Goal: Book appointment/travel/reservation

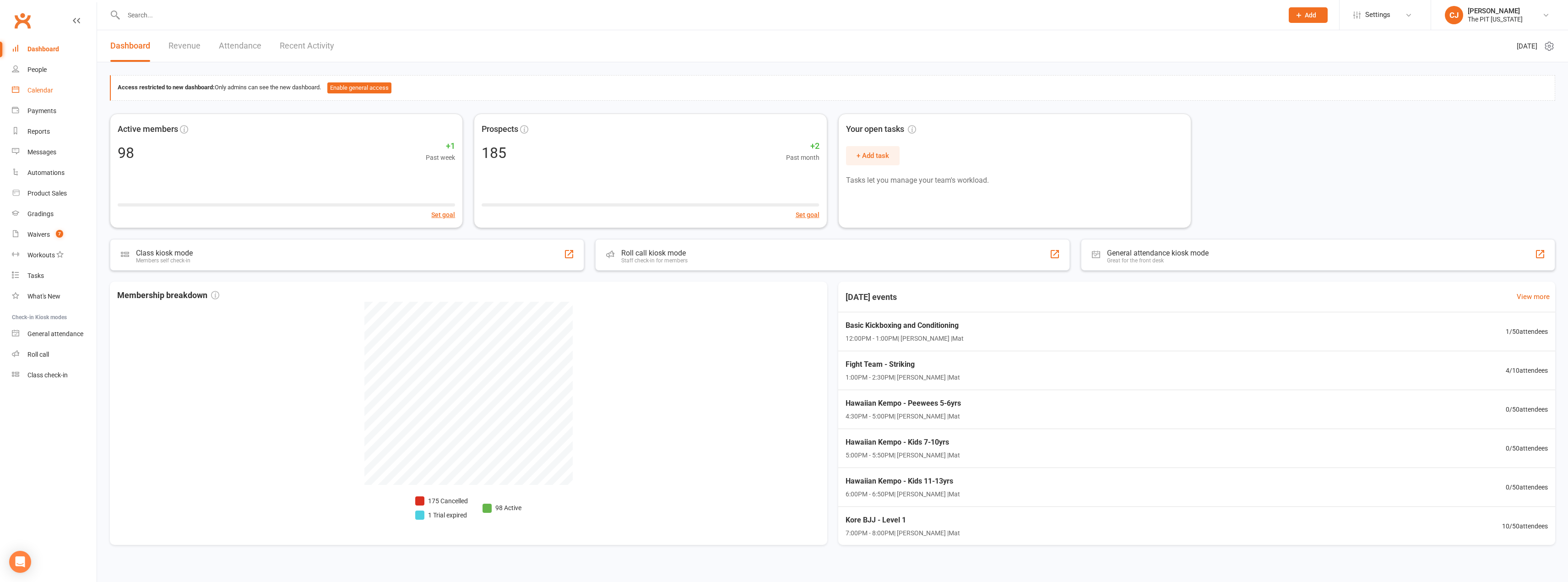
click at [63, 87] on link "Calendar" at bounding box center [54, 91] width 85 height 21
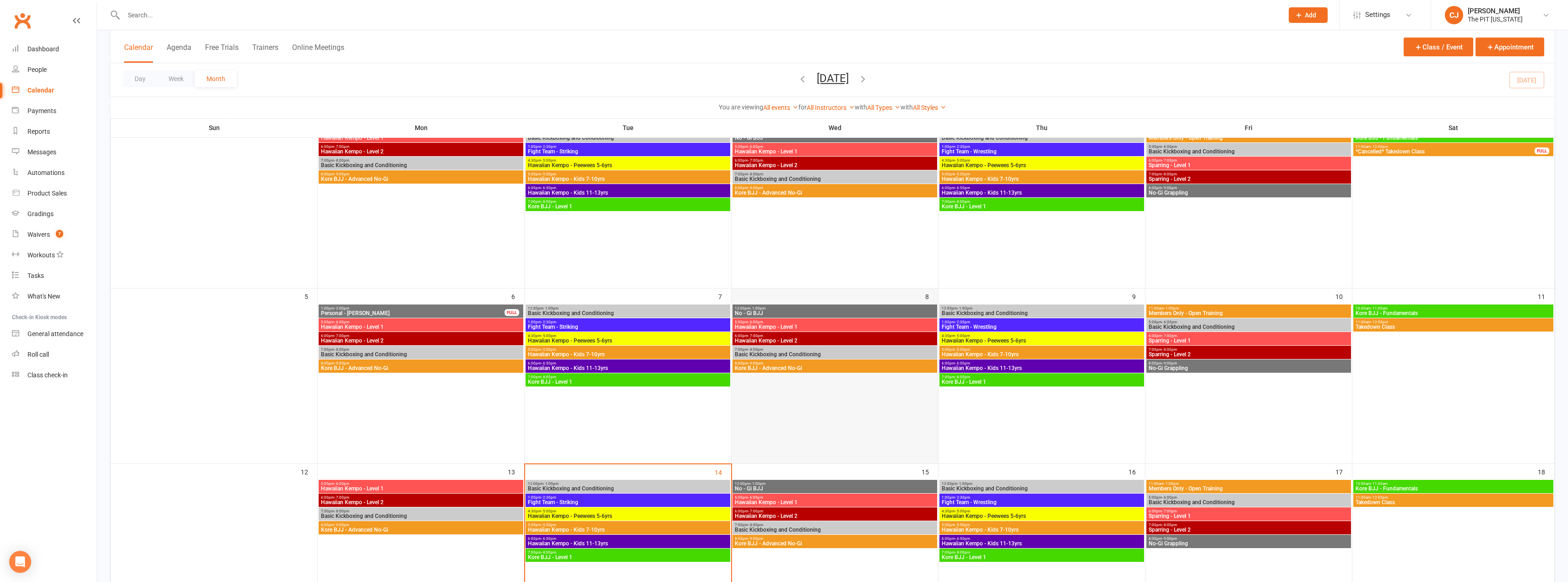
scroll to position [183, 0]
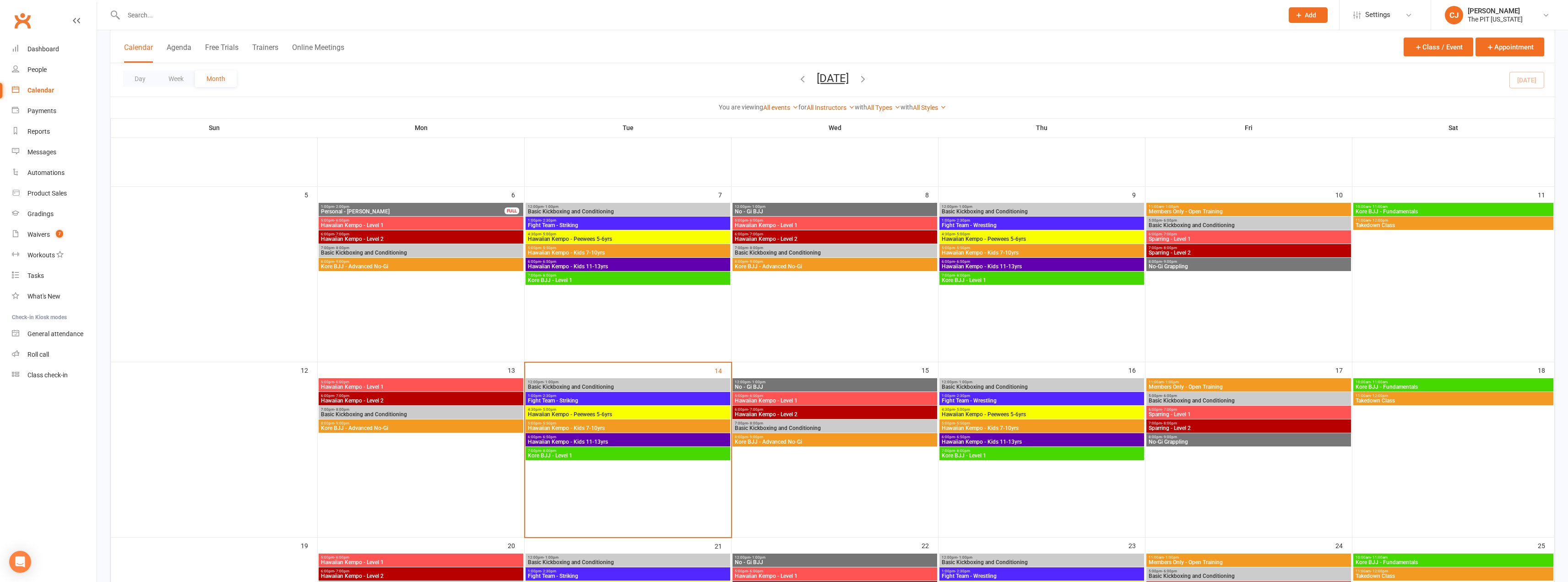
click at [612, 384] on span "12:00pm - 1:00pm" at bounding box center [628, 382] width 201 height 4
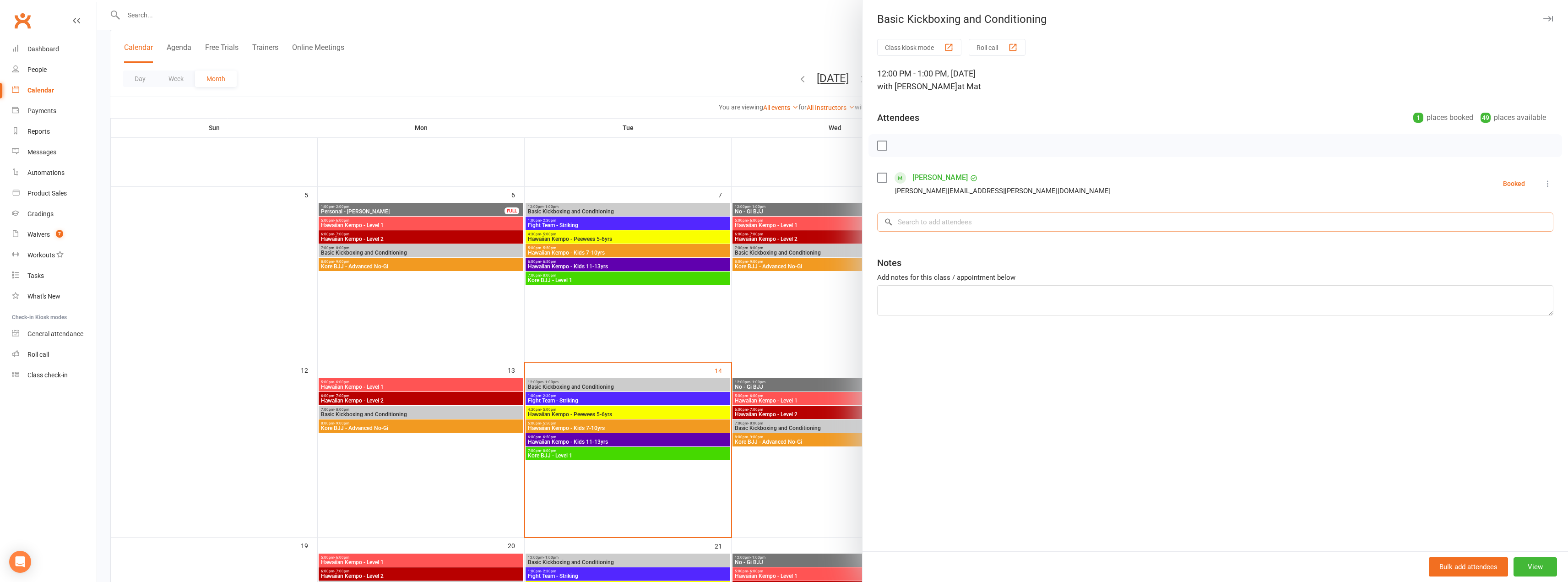
click at [1046, 214] on input "search" at bounding box center [1215, 222] width 676 height 19
type input "SRI"
click at [929, 242] on span "[EMAIL_ADDRESS][DOMAIN_NAME]" at bounding box center [961, 240] width 93 height 7
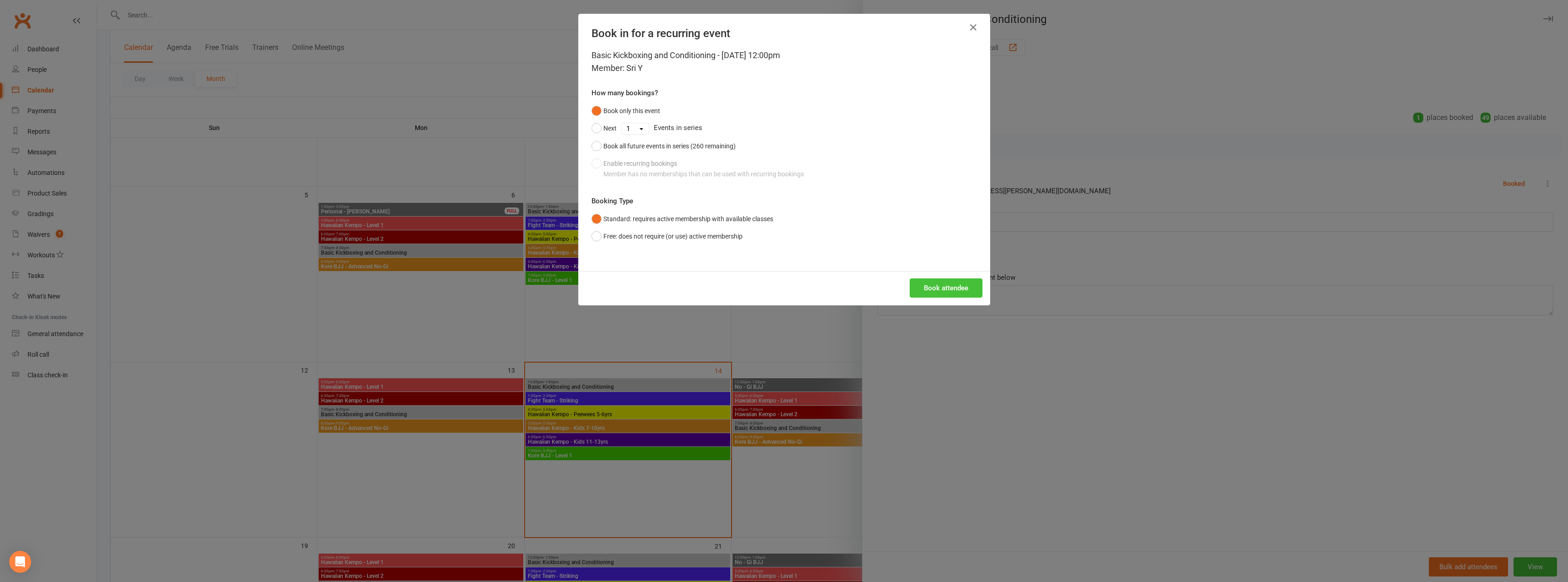
click at [936, 294] on button "Book attendee" at bounding box center [946, 288] width 73 height 19
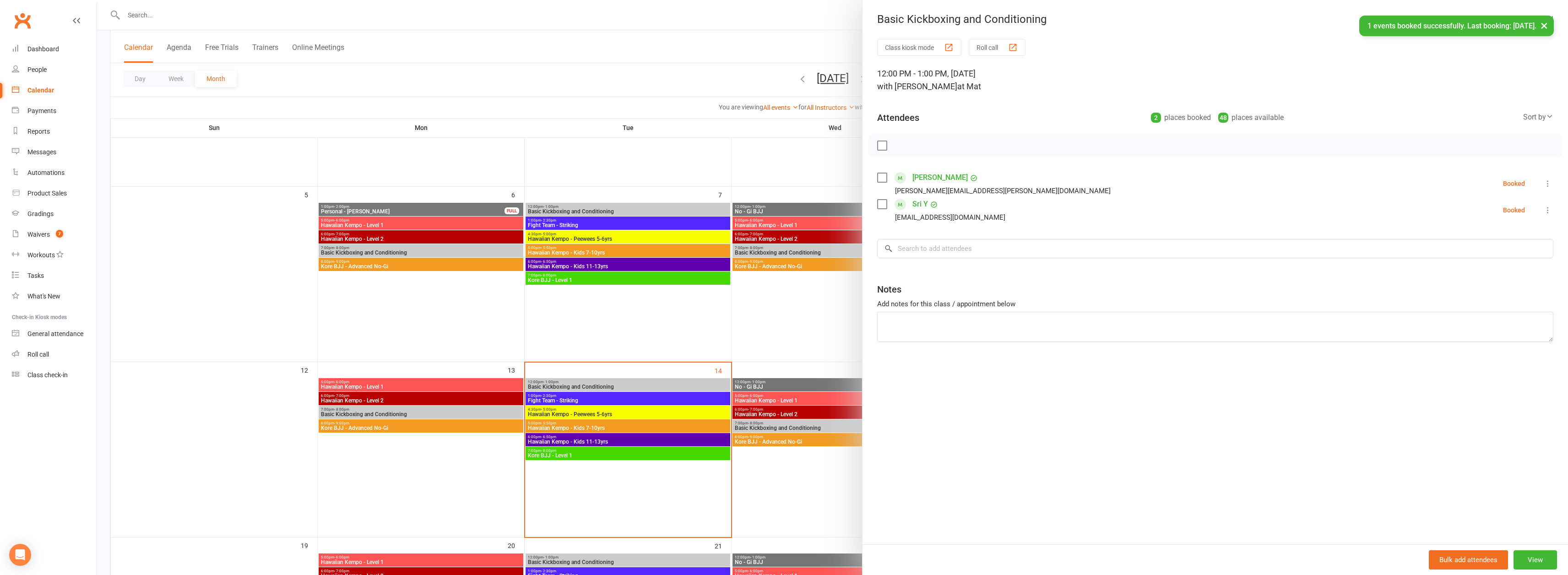
click at [794, 348] on div at bounding box center [832, 287] width 1471 height 575
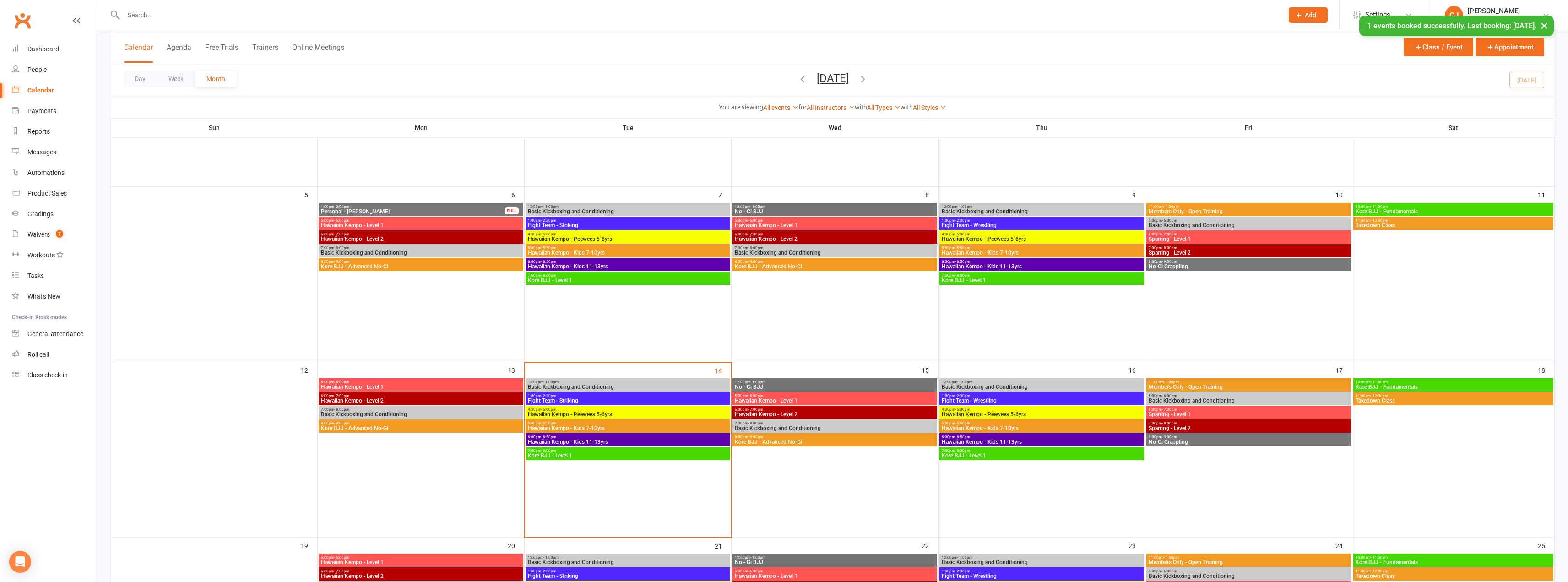
click at [785, 428] on span "Basic Kickboxing and Conditioning" at bounding box center [835, 428] width 201 height 5
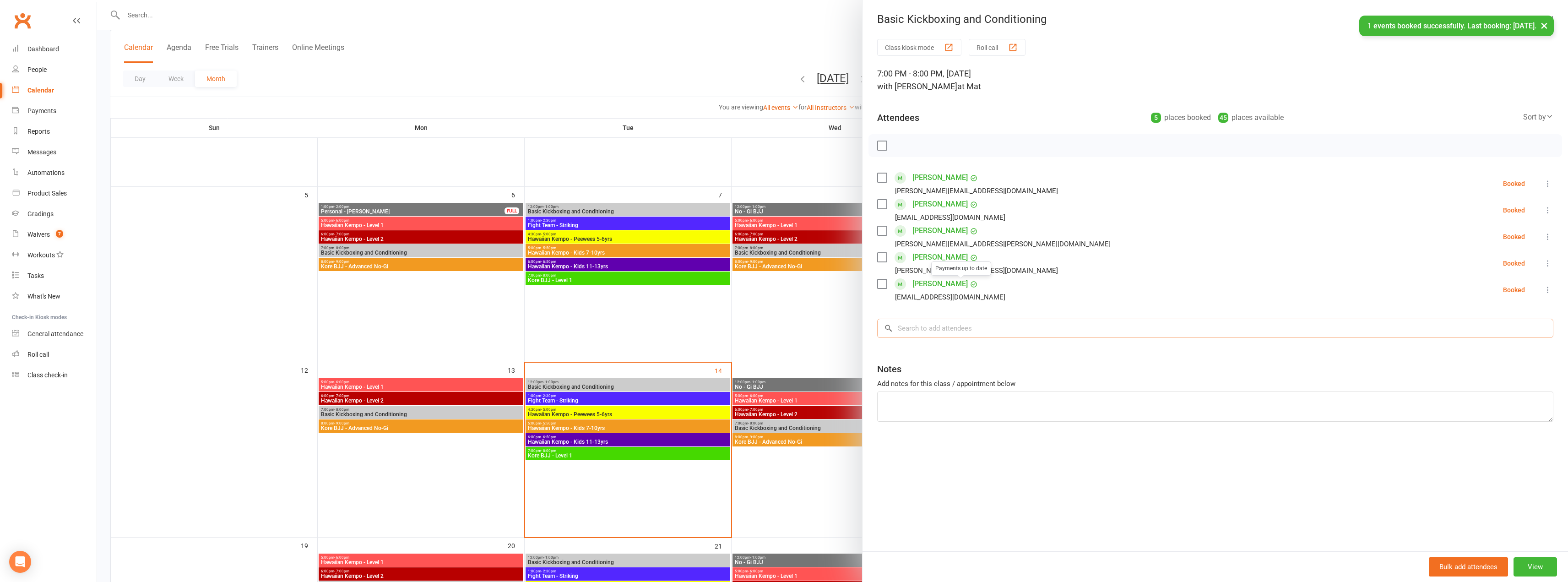
click at [925, 328] on input "search" at bounding box center [1215, 328] width 676 height 19
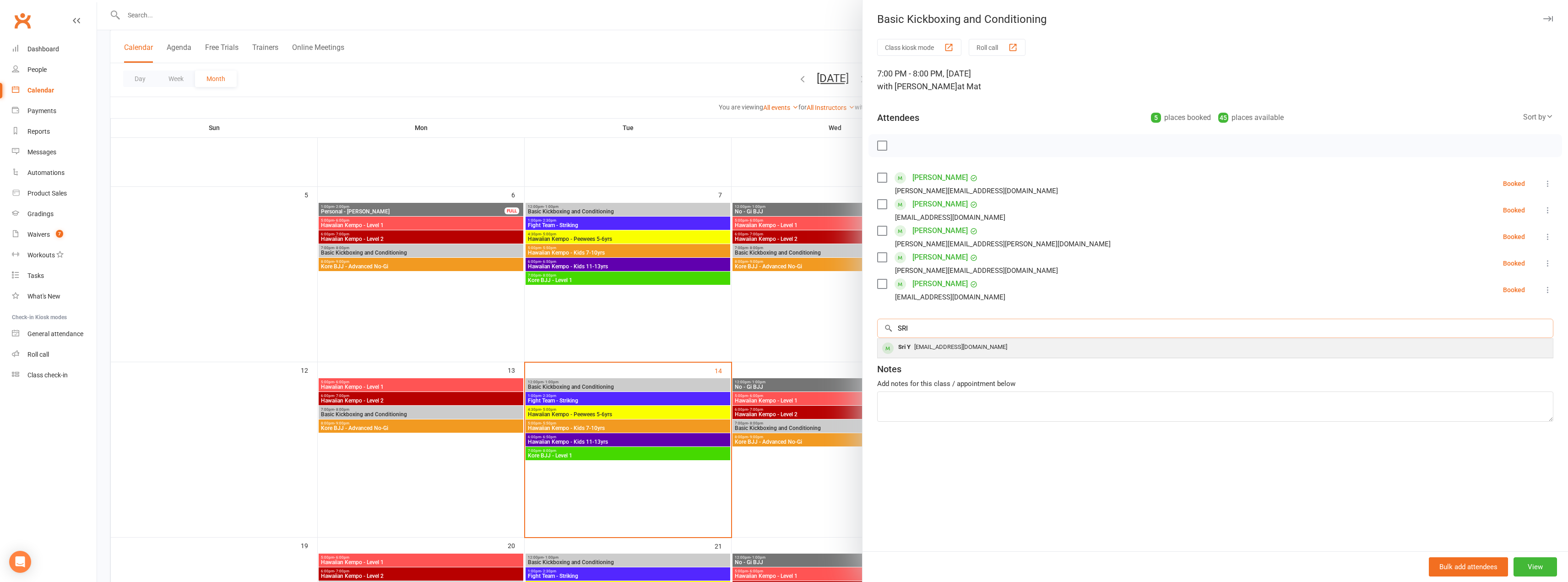
type input "SRI"
click at [918, 351] on div "[EMAIL_ADDRESS][DOMAIN_NAME]" at bounding box center [1215, 348] width 668 height 13
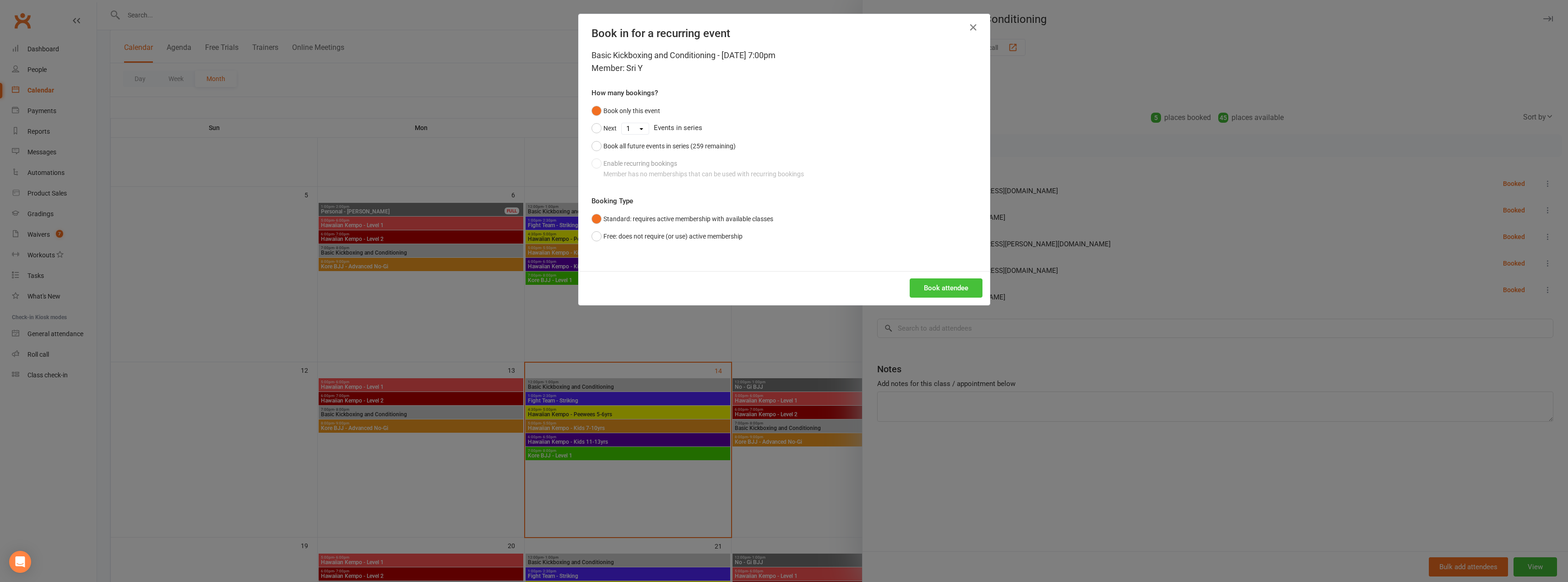
click at [930, 286] on button "Book attendee" at bounding box center [946, 288] width 73 height 19
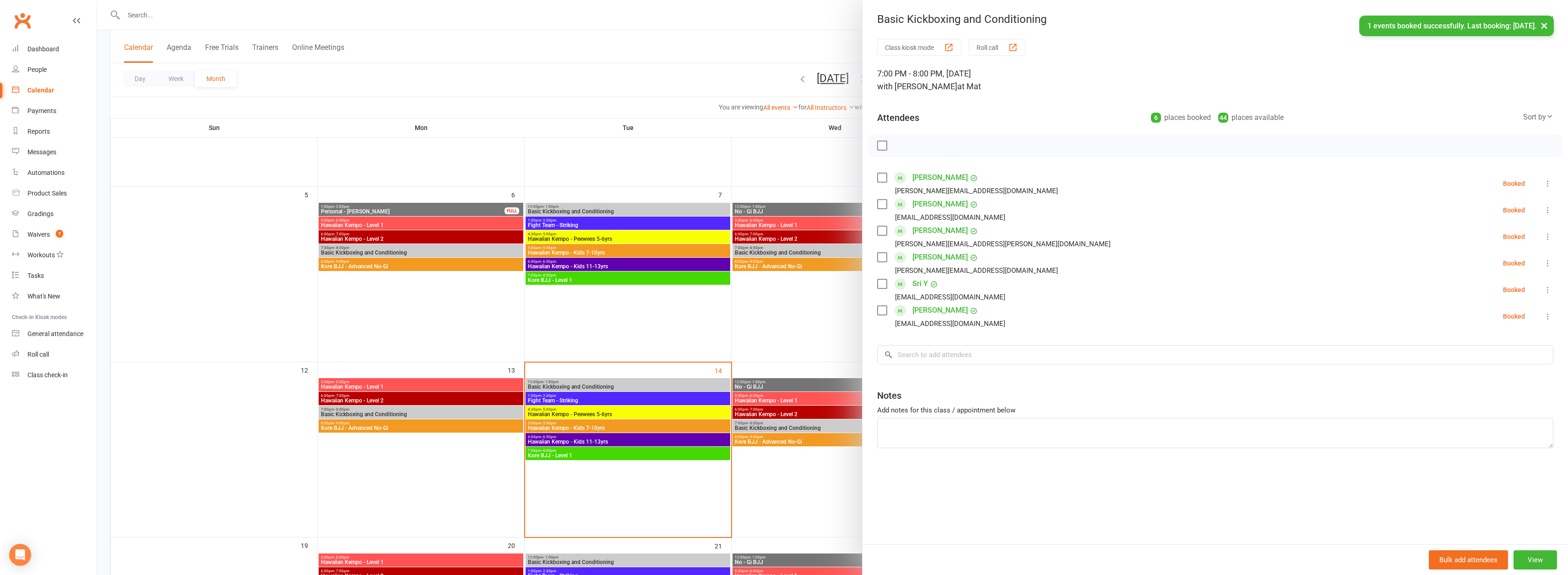
click at [822, 337] on div at bounding box center [832, 287] width 1471 height 575
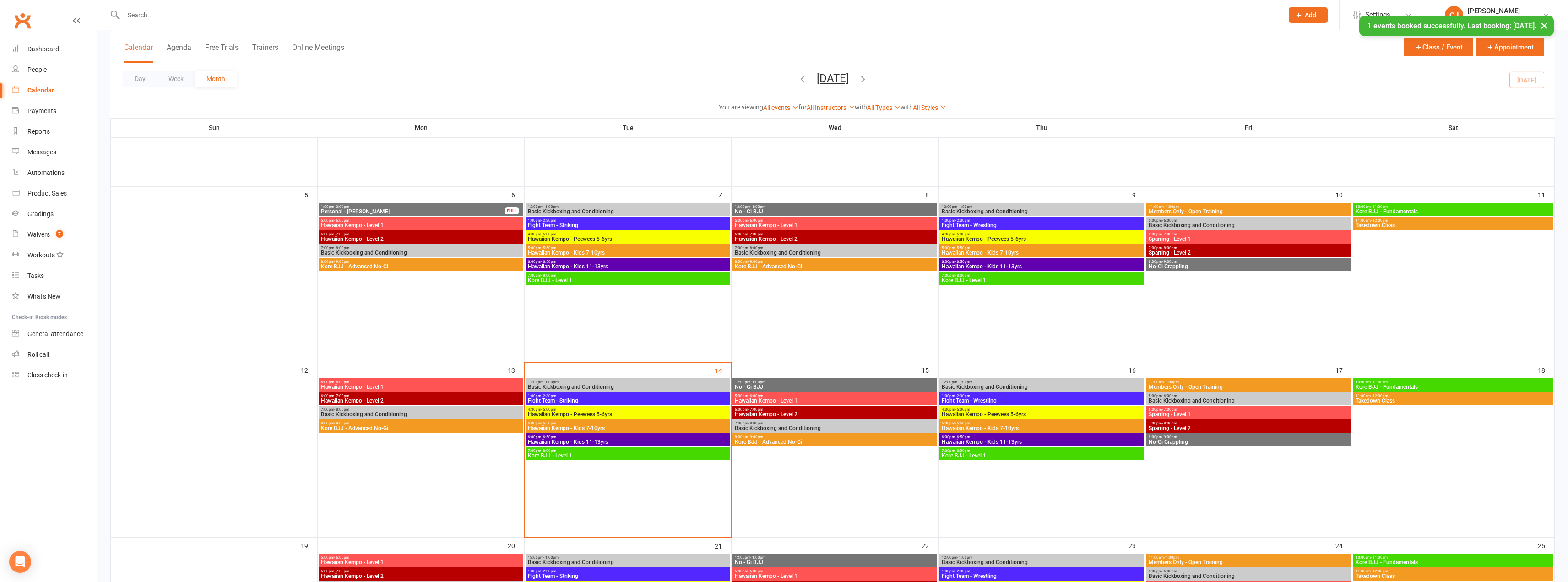
click at [1000, 390] on span "Basic Kickboxing and Conditioning" at bounding box center [1041, 387] width 201 height 5
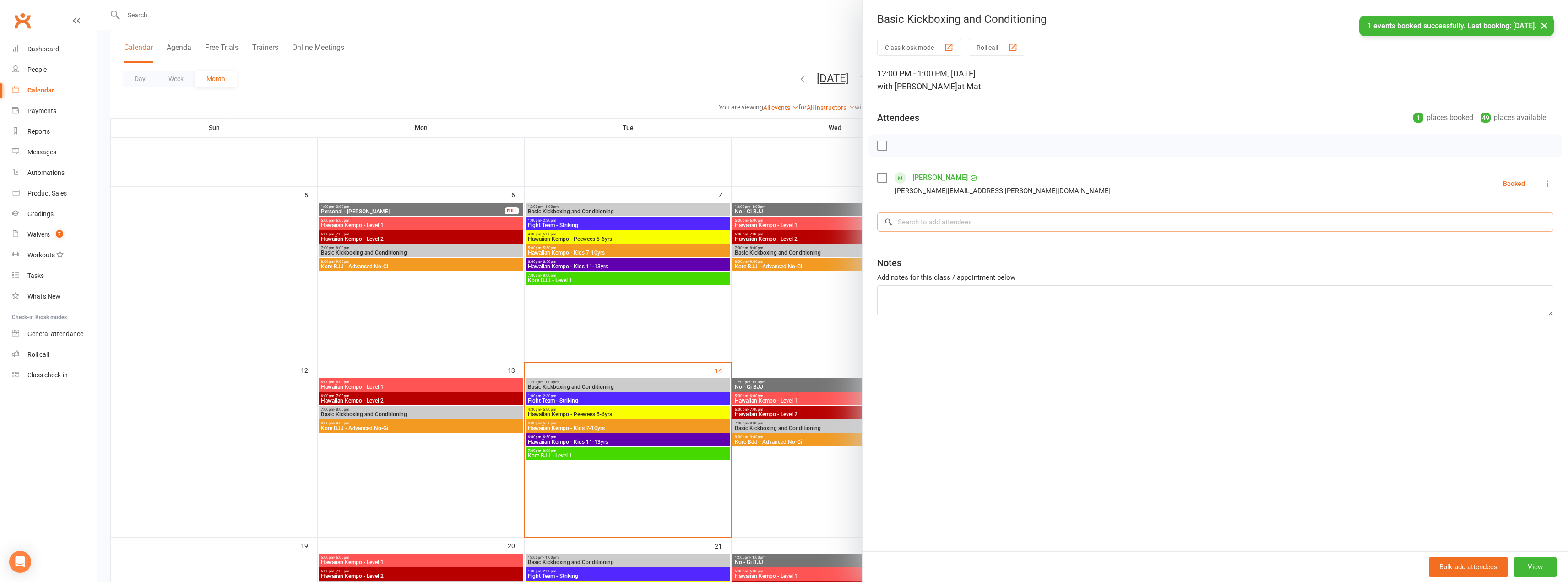
click at [954, 225] on input "search" at bounding box center [1215, 222] width 676 height 19
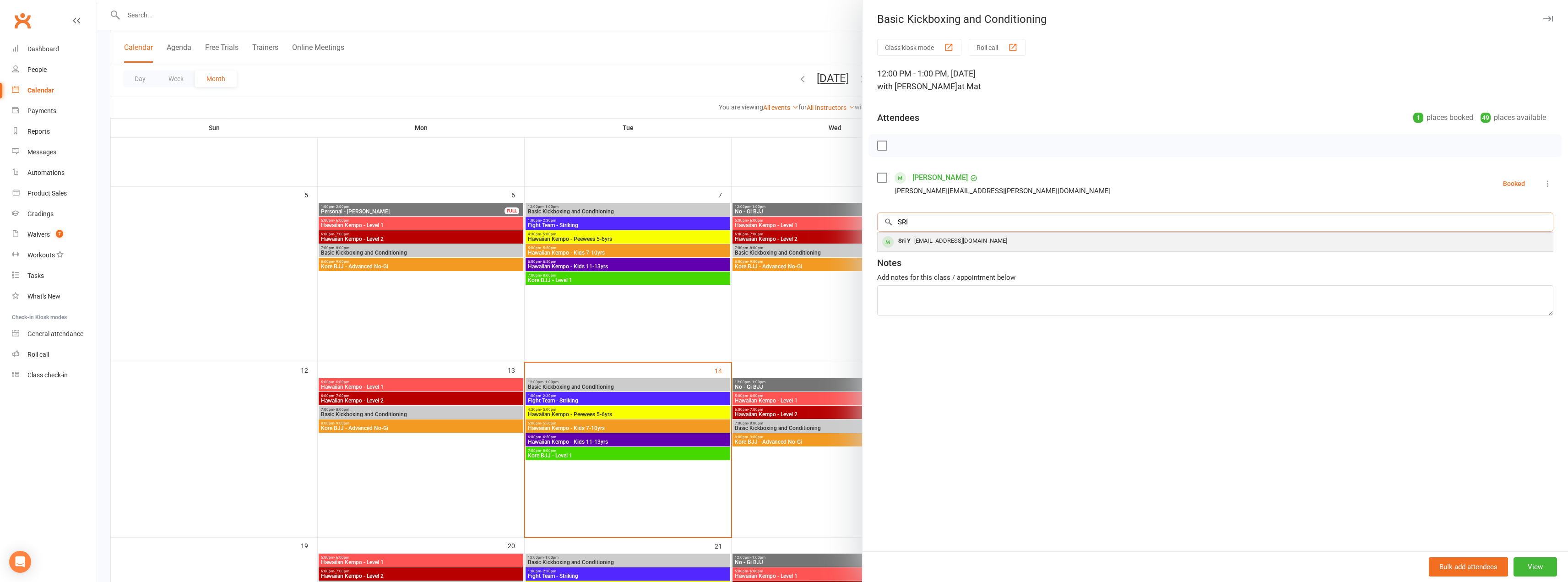
type input "SRI"
click at [942, 239] on span "[EMAIL_ADDRESS][DOMAIN_NAME]" at bounding box center [961, 240] width 93 height 7
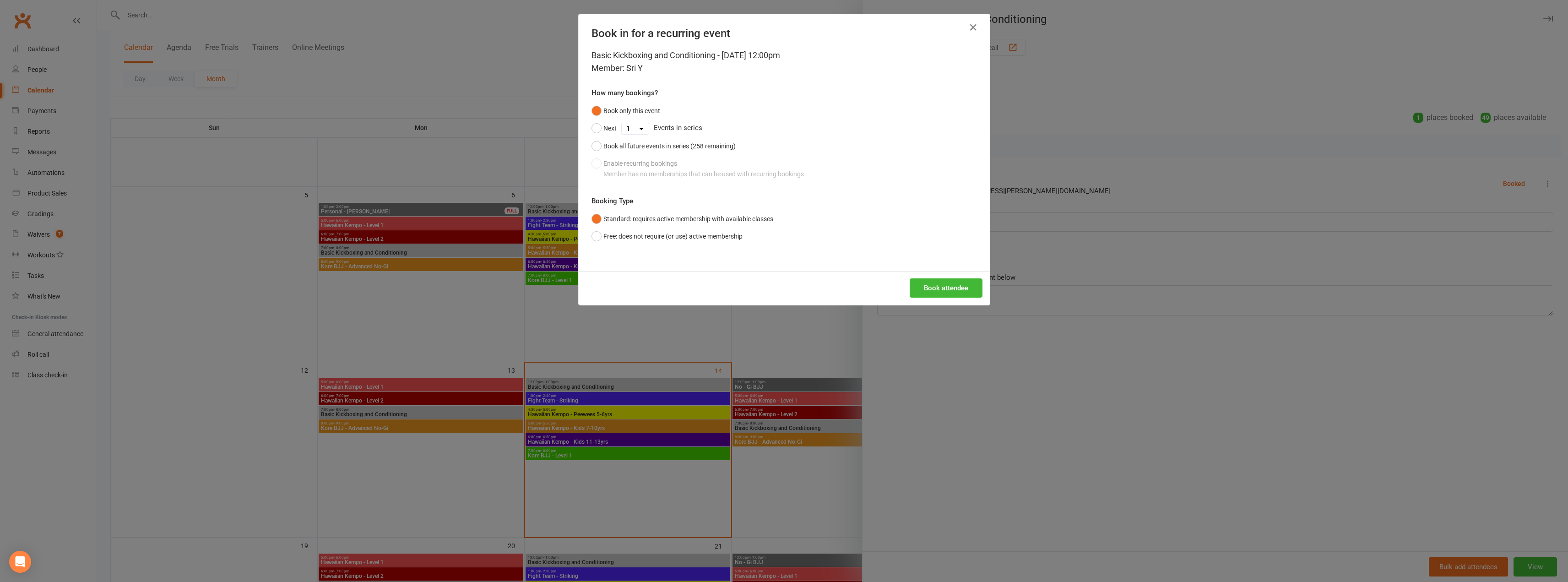
click at [939, 277] on div "Book attendee" at bounding box center [784, 288] width 411 height 34
click at [936, 288] on button "Book attendee" at bounding box center [946, 288] width 73 height 19
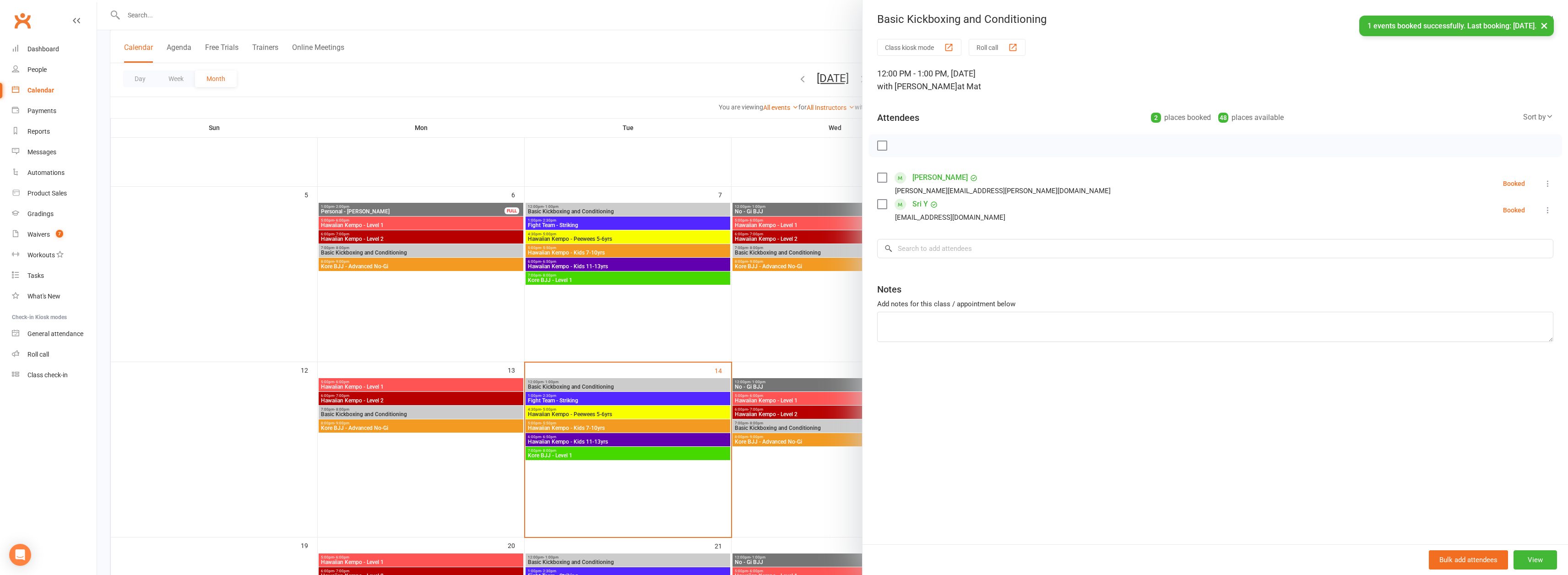
click at [830, 311] on div at bounding box center [832, 287] width 1471 height 575
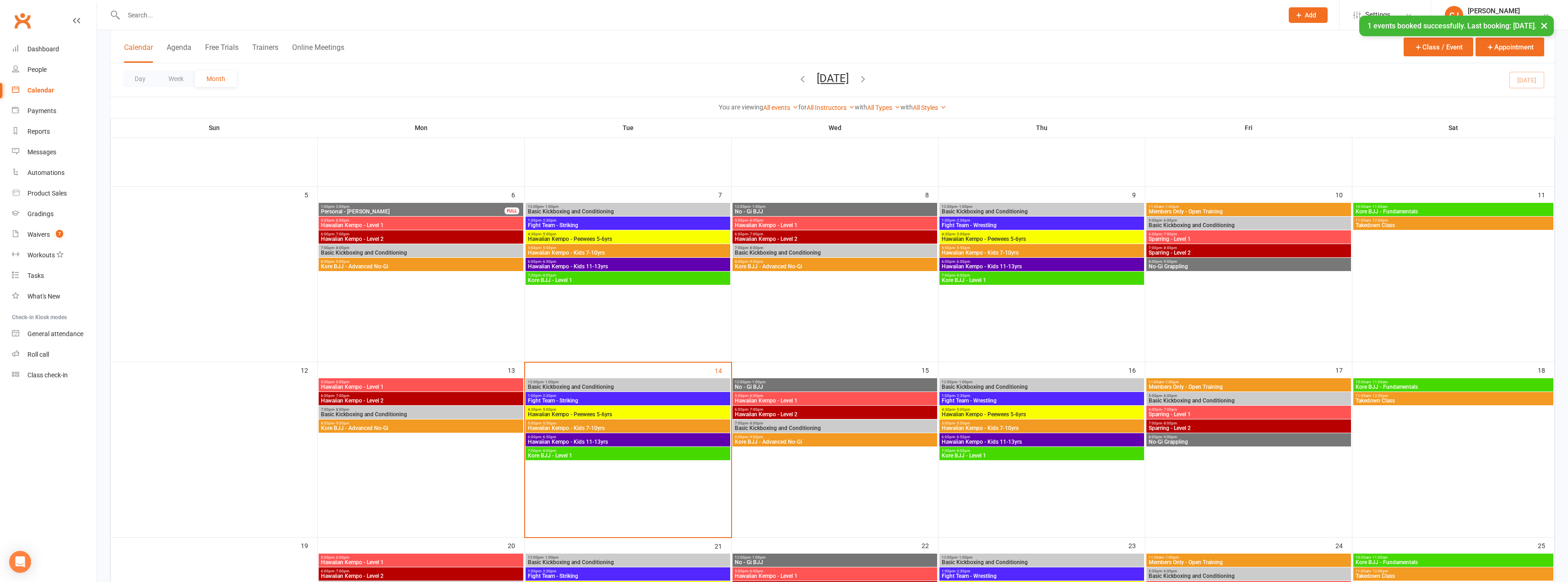
click at [1200, 399] on span "Basic Kickboxing and Conditioning" at bounding box center [1248, 401] width 201 height 5
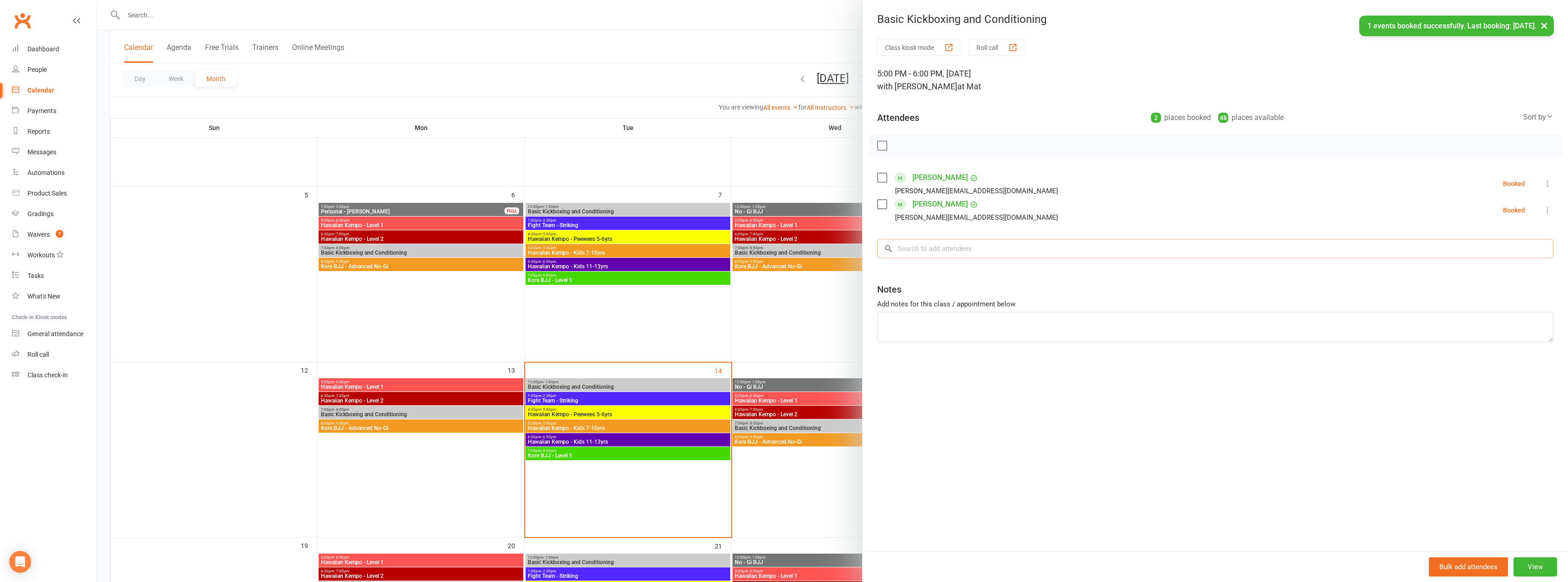
click at [918, 248] on input "search" at bounding box center [1215, 249] width 676 height 19
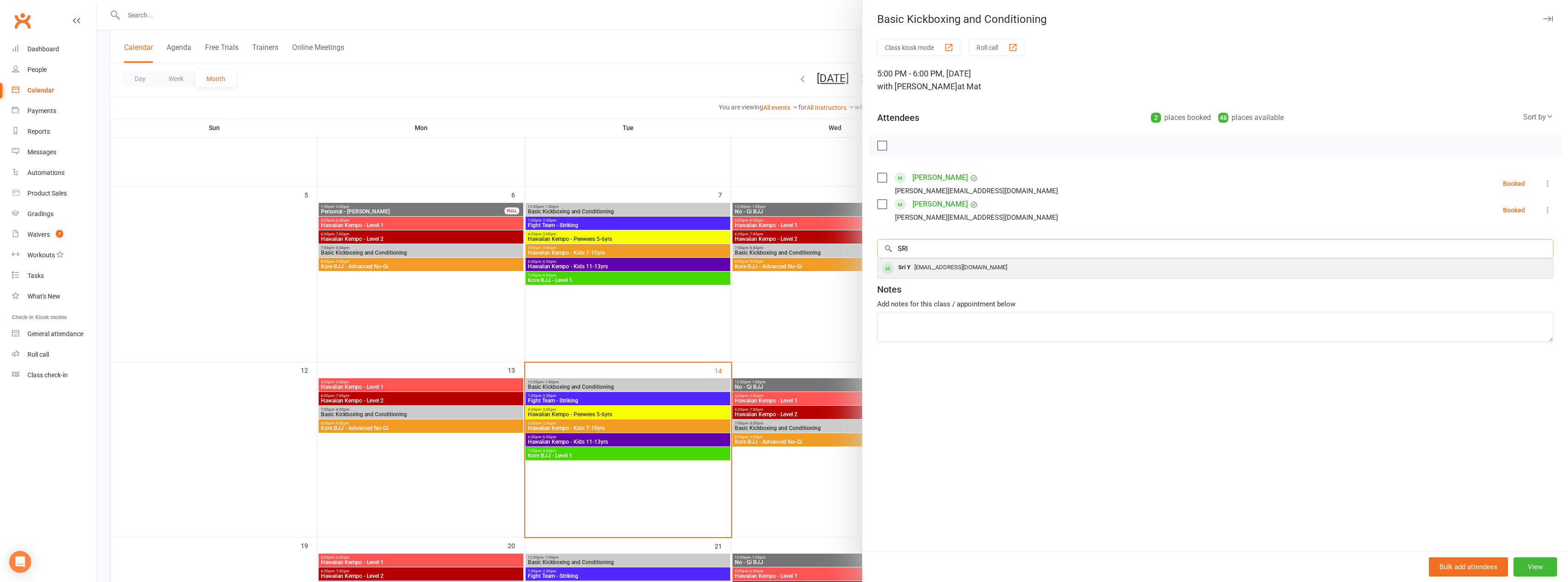
type input "SRI"
click at [923, 268] on span "[EMAIL_ADDRESS][DOMAIN_NAME]" at bounding box center [961, 267] width 93 height 7
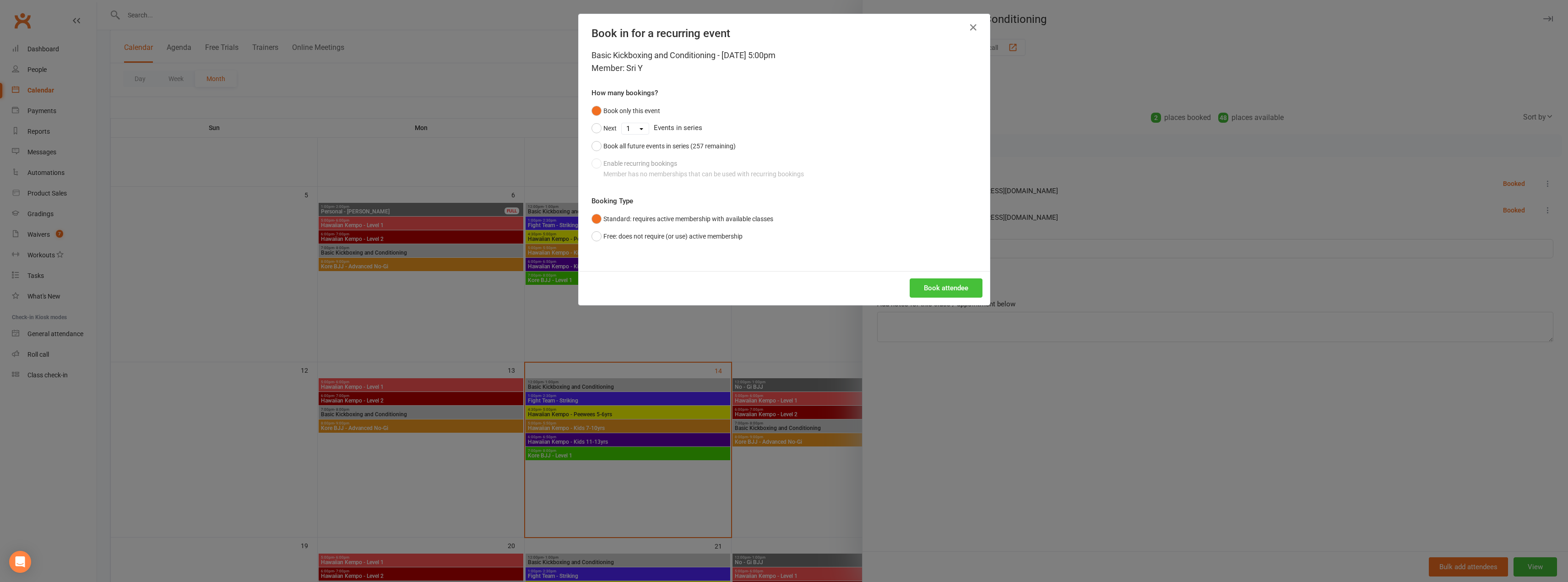
click at [934, 287] on button "Book attendee" at bounding box center [946, 288] width 73 height 19
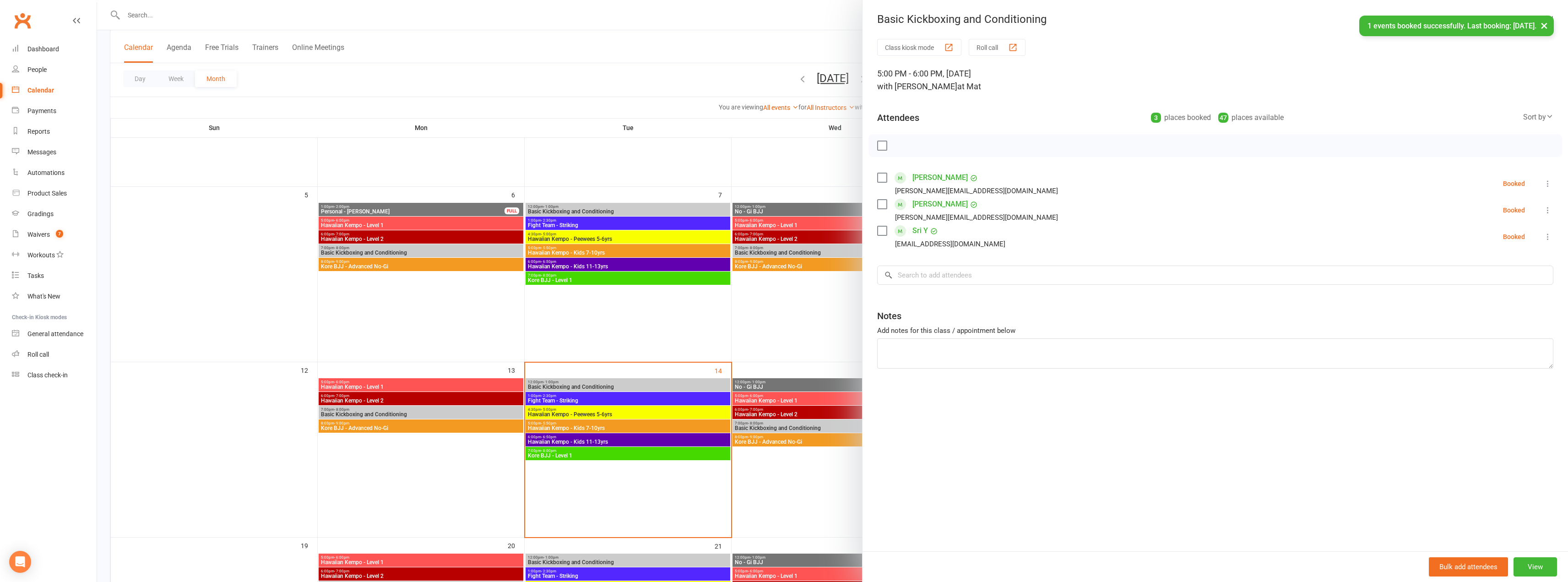
click at [801, 322] on div at bounding box center [832, 291] width 1471 height 582
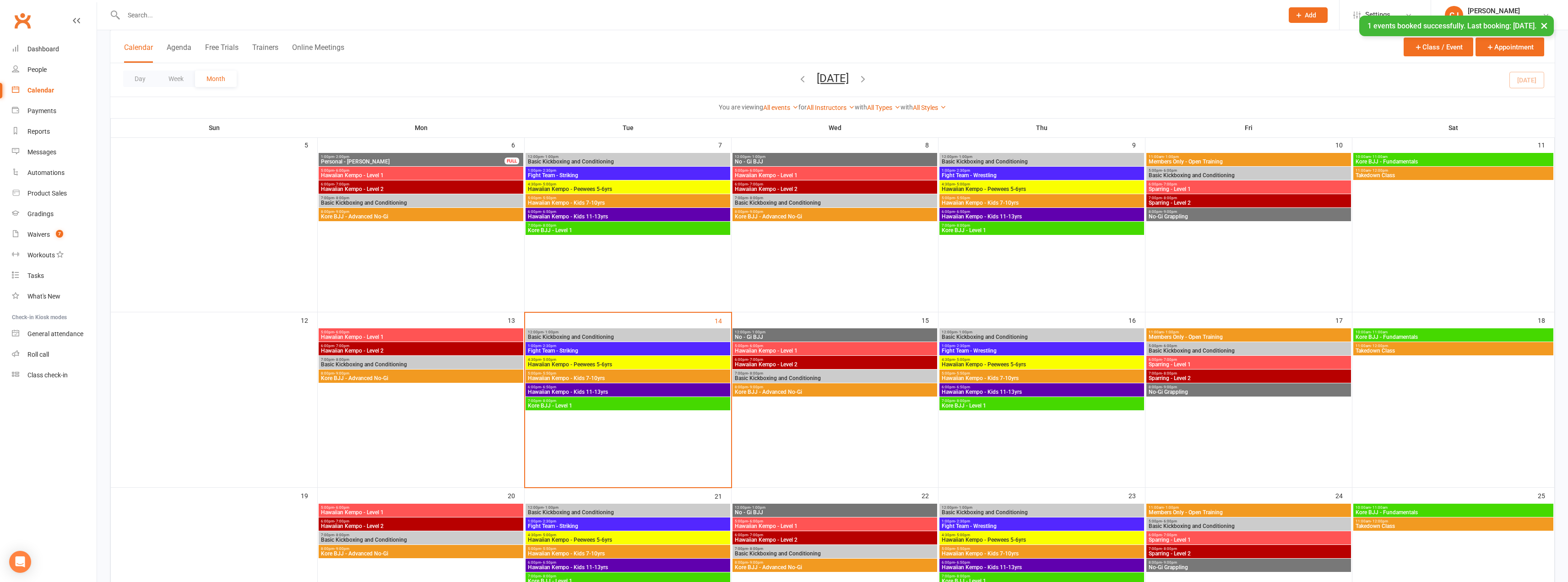
scroll to position [229, 0]
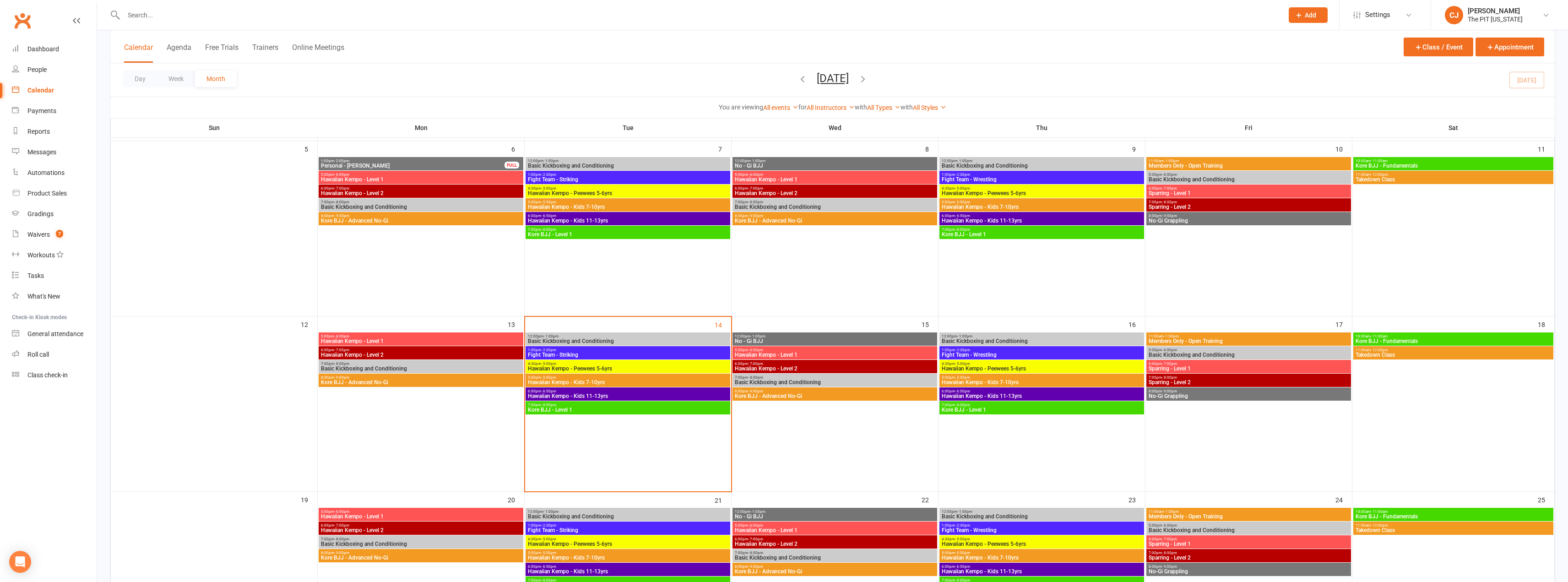
click at [603, 334] on span "12:00pm - 1:00pm" at bounding box center [628, 336] width 201 height 4
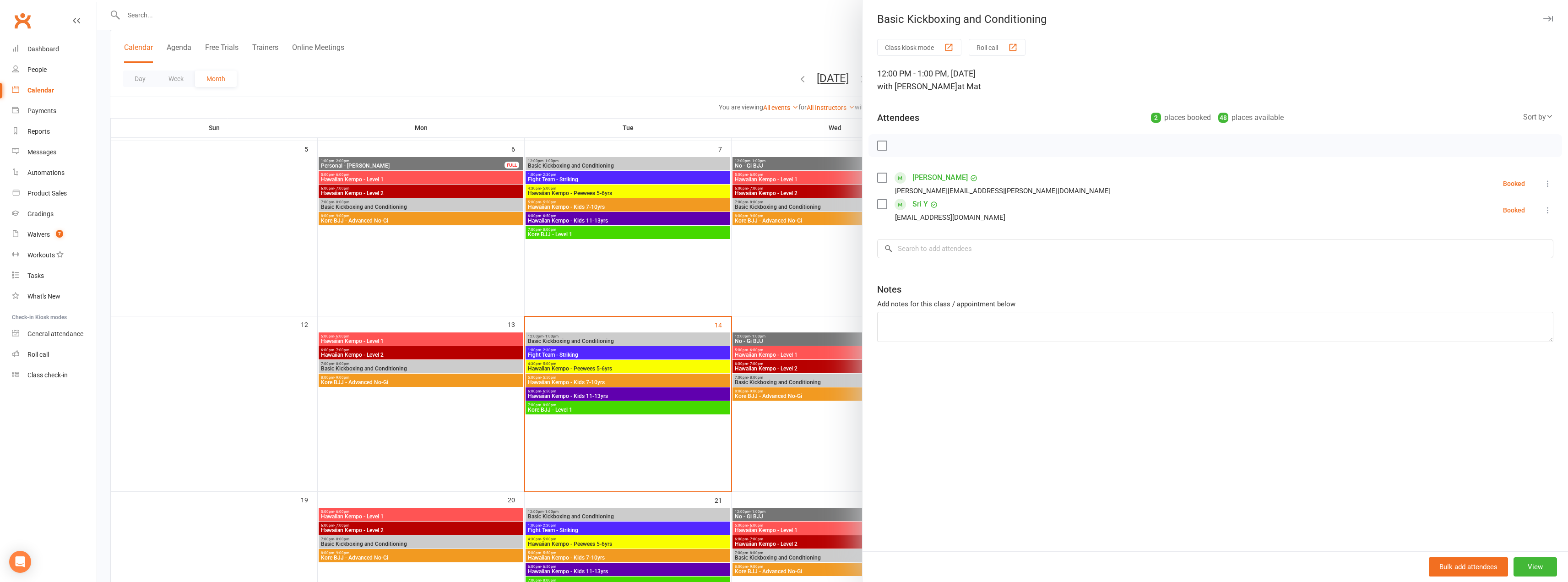
click at [603, 307] on div at bounding box center [832, 291] width 1471 height 582
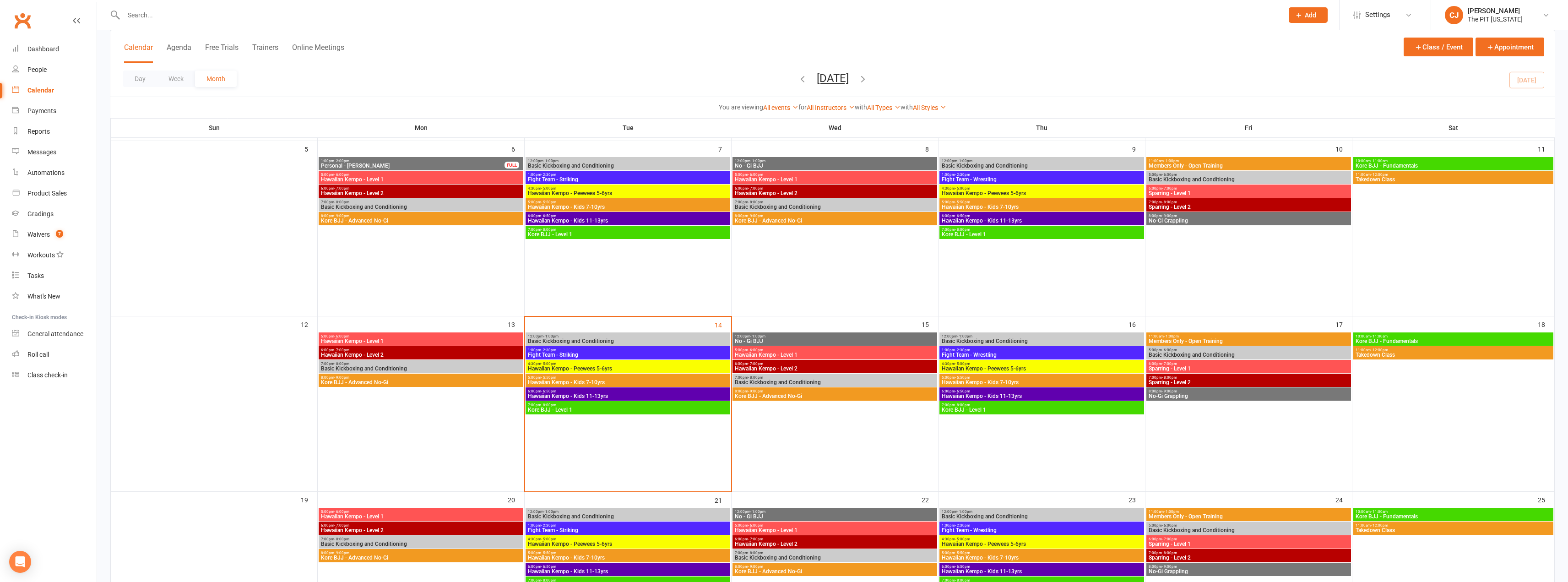
click at [607, 349] on span "1:00pm - 2:30pm" at bounding box center [628, 350] width 201 height 4
